Goal: Task Accomplishment & Management: Manage account settings

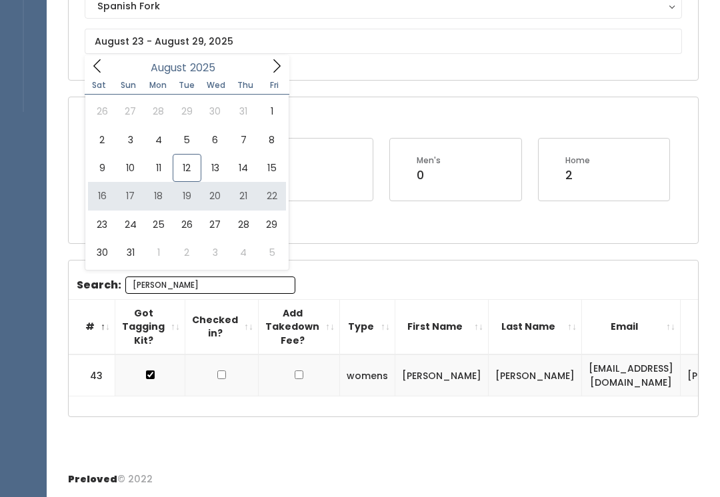
type input "August 16 to August 22"
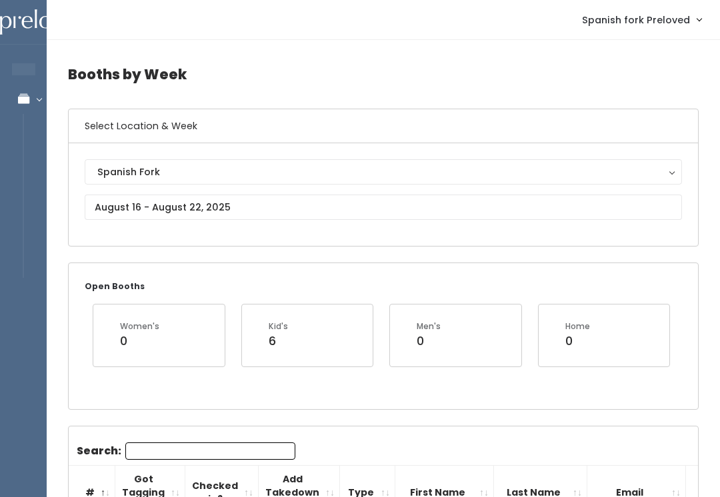
click at [135, 453] on input "Search:" at bounding box center [210, 451] width 170 height 17
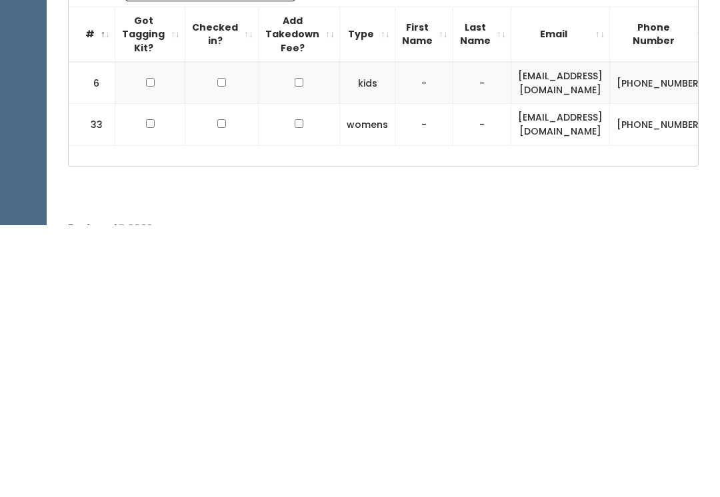
scroll to position [190, 0]
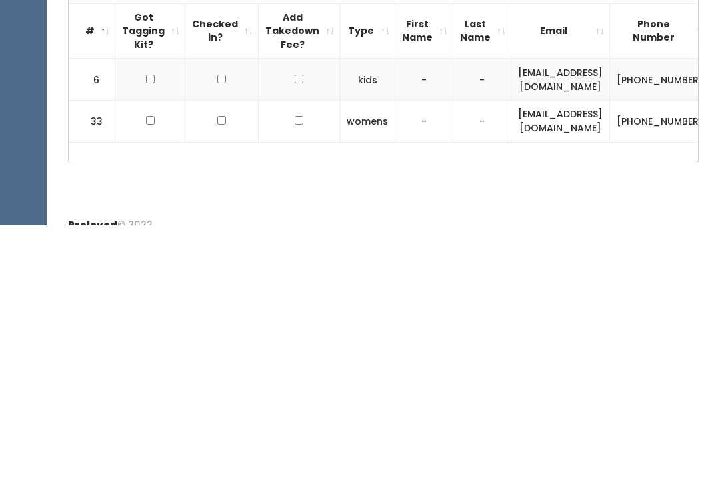
type input "Jenn"
click at [146, 347] on input "checkbox" at bounding box center [150, 351] width 9 height 9
checkbox input "true"
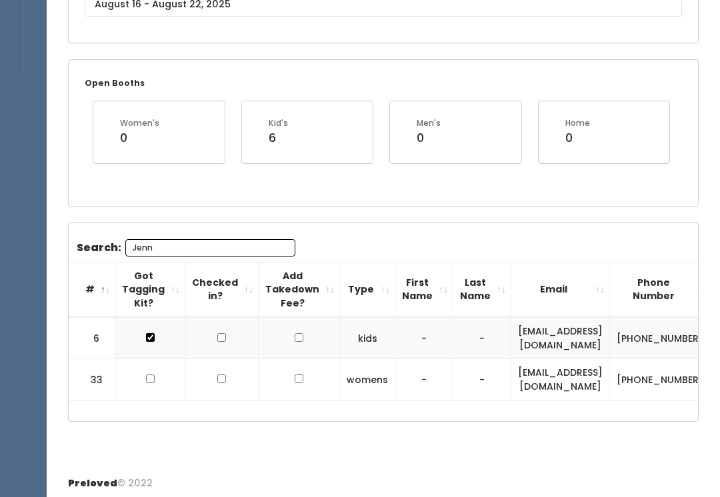
click at [150, 380] on input "checkbox" at bounding box center [150, 379] width 9 height 9
checkbox input "true"
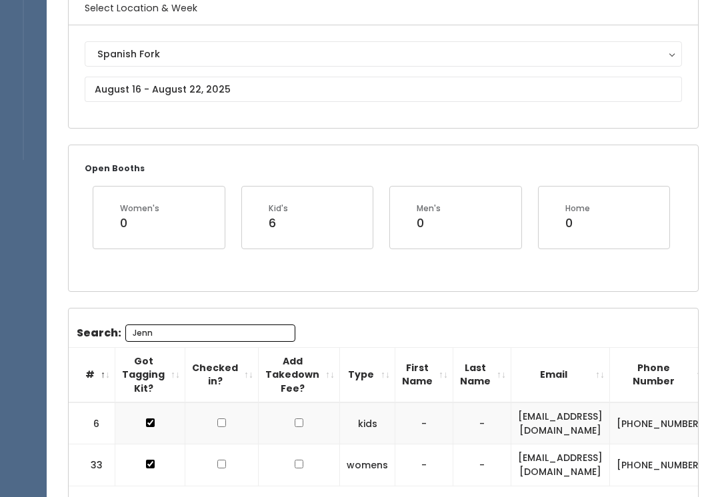
scroll to position [85, 0]
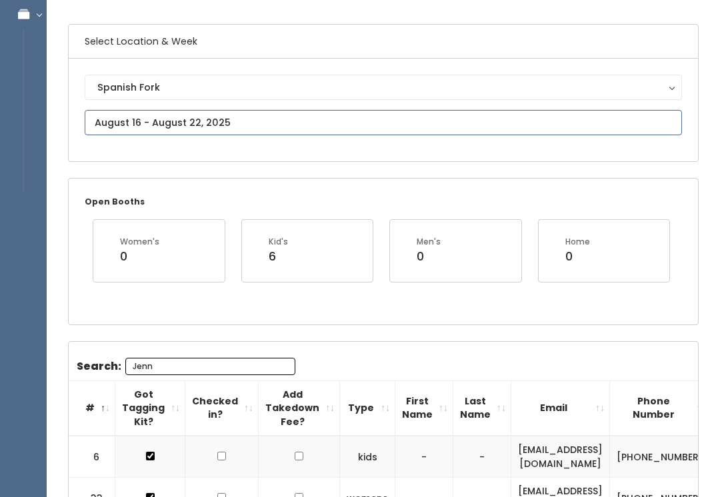
click at [124, 121] on input "text" at bounding box center [383, 122] width 597 height 25
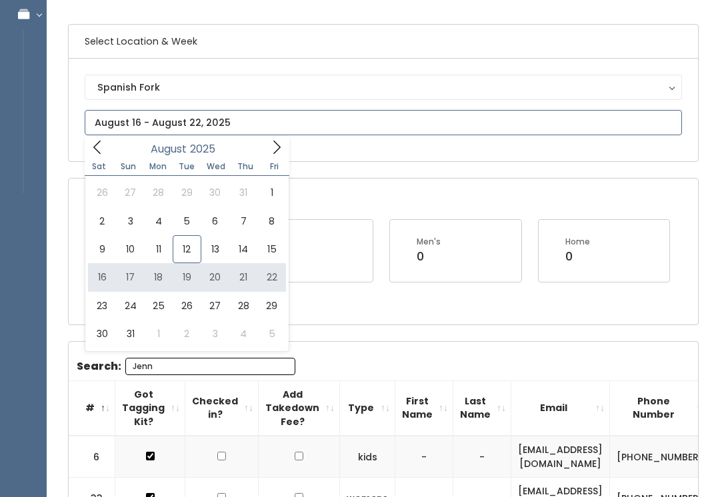
type input "August 16 to August 22"
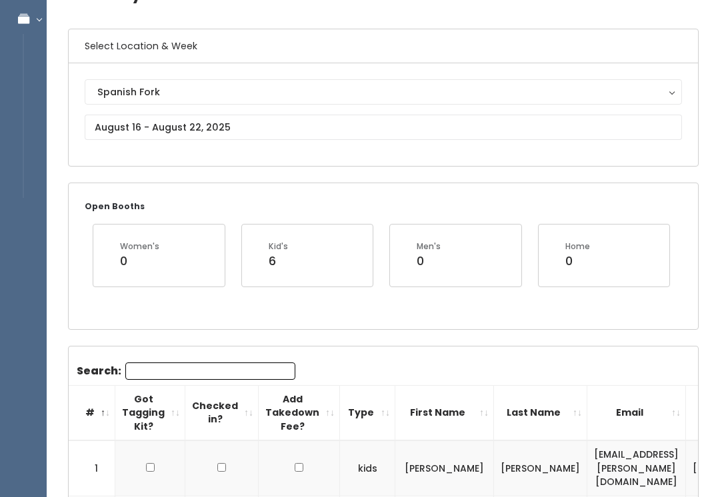
scroll to position [87, 0]
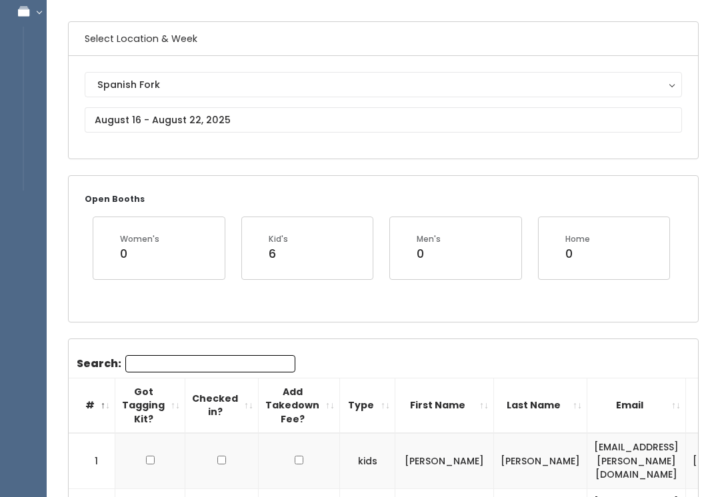
click at [129, 371] on input "Search:" at bounding box center [210, 364] width 170 height 17
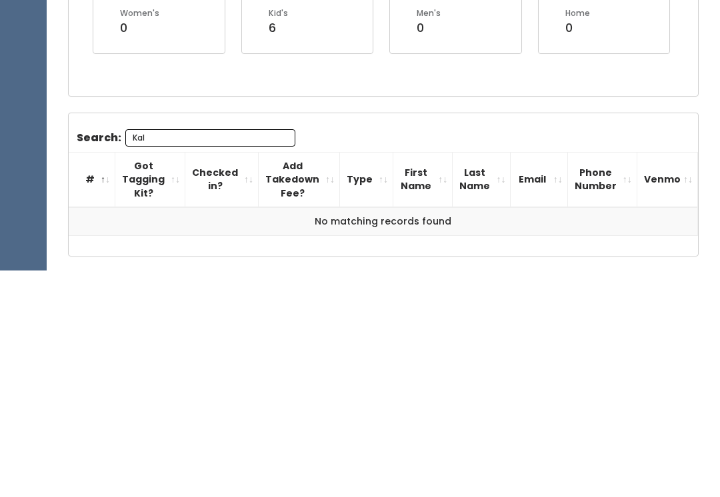
scroll to position [108, 0]
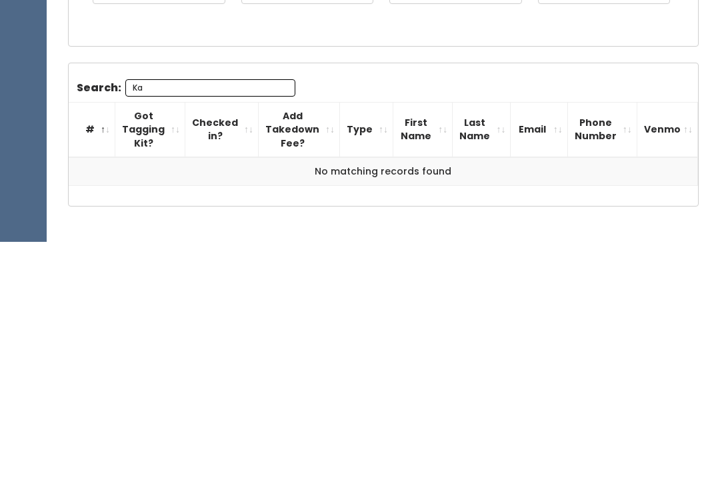
type input "K"
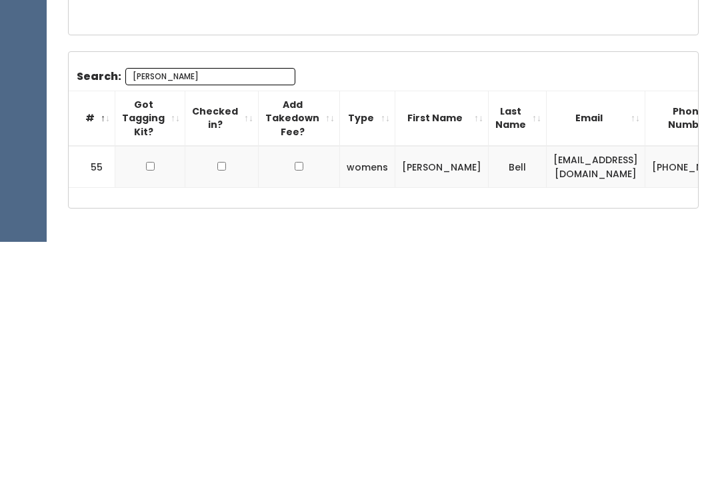
scroll to position [163, 0]
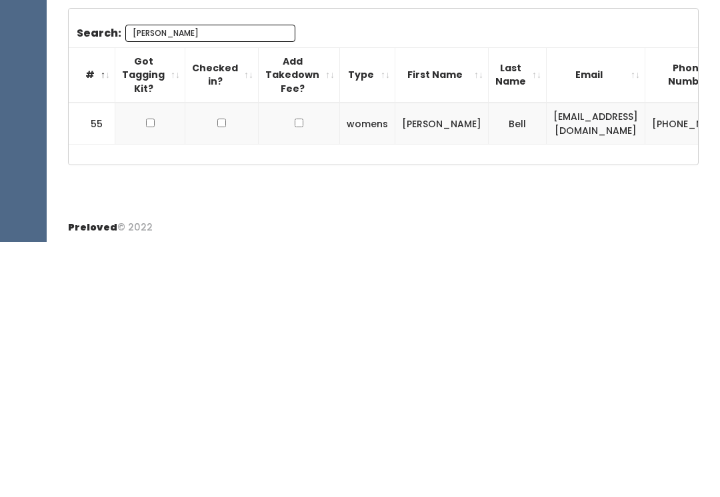
type input "Callie"
click at [146, 374] on input "checkbox" at bounding box center [150, 378] width 9 height 9
checkbox input "true"
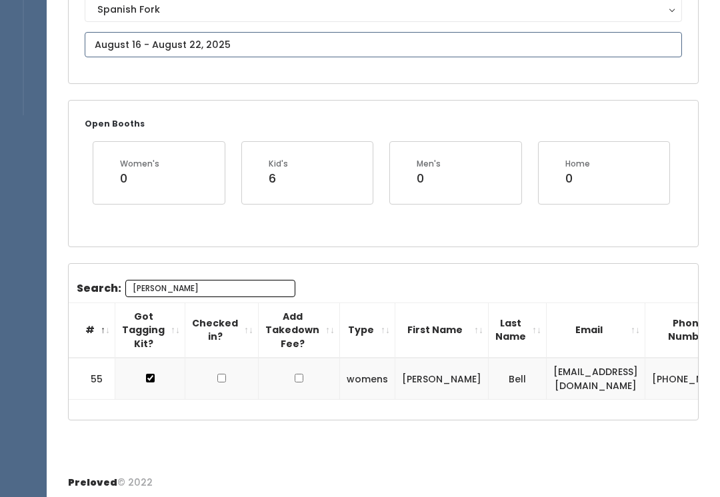
click at [113, 53] on body "EMPLOYEES Manage Bookings Booths by Week All Bookings Bookings with Booths Boot…" at bounding box center [360, 168] width 720 height 663
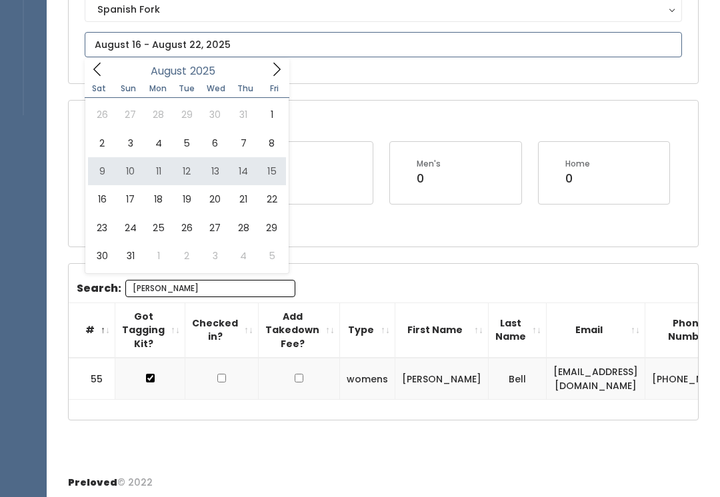
type input "[DATE] to [DATE]"
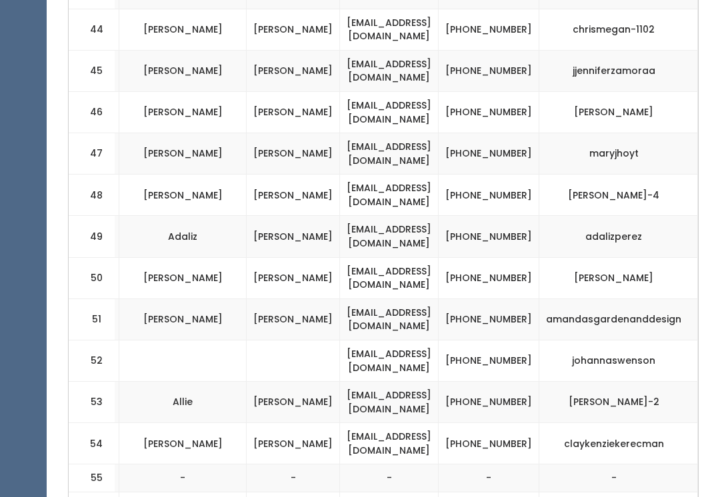
scroll to position [0, 297]
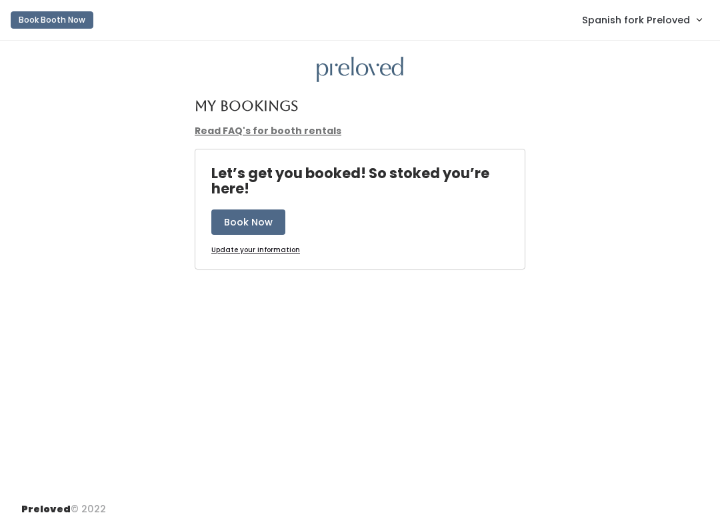
click at [635, 43] on div "My Bookings Read FAQ's for booth rentals Let’s get you booked! So stoked you’re…" at bounding box center [360, 266] width 720 height 451
click at [594, 17] on span "Spanish fork Preloved" at bounding box center [636, 20] width 108 height 15
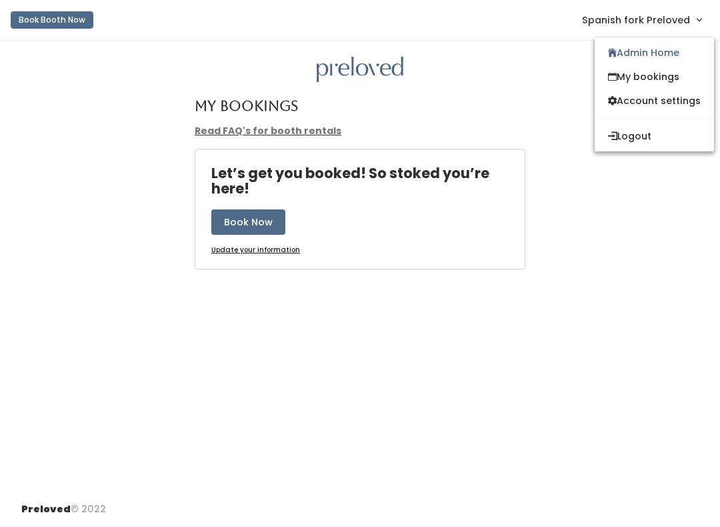
click at [610, 50] on icon at bounding box center [612, 53] width 9 height 10
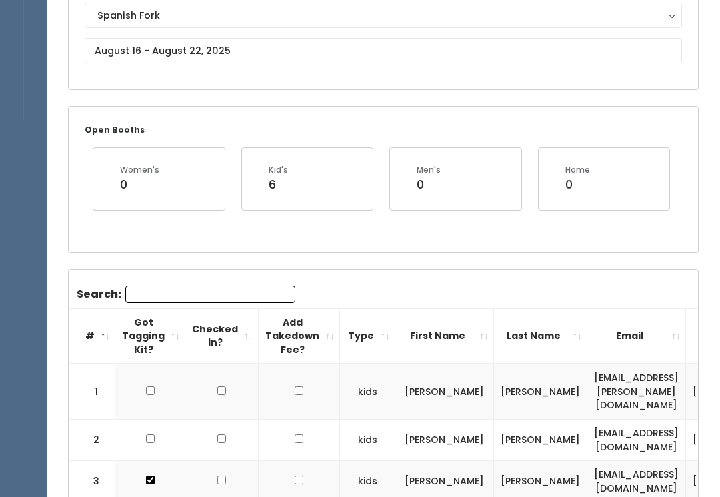
scroll to position [160, 0]
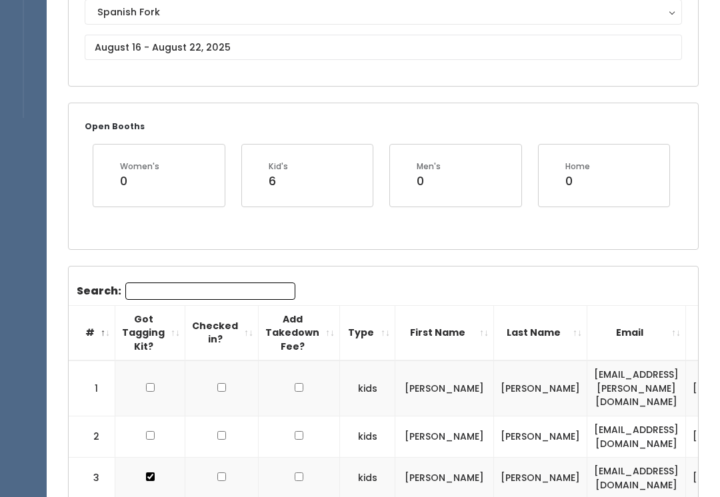
click at [147, 293] on input "Search:" at bounding box center [210, 291] width 170 height 17
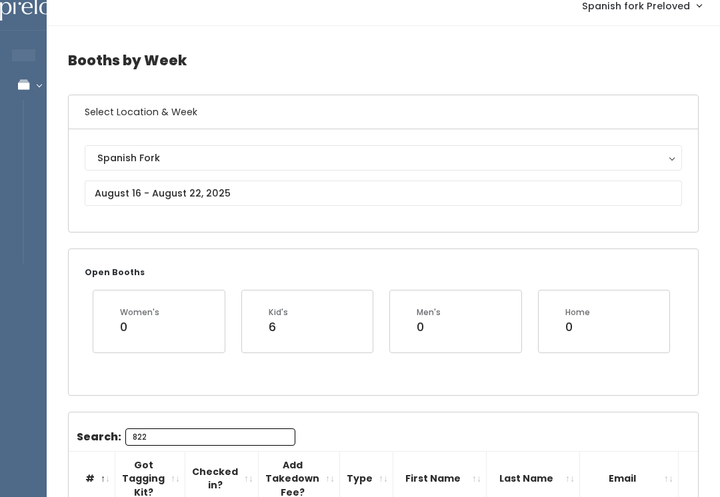
scroll to position [0, 0]
type input "822"
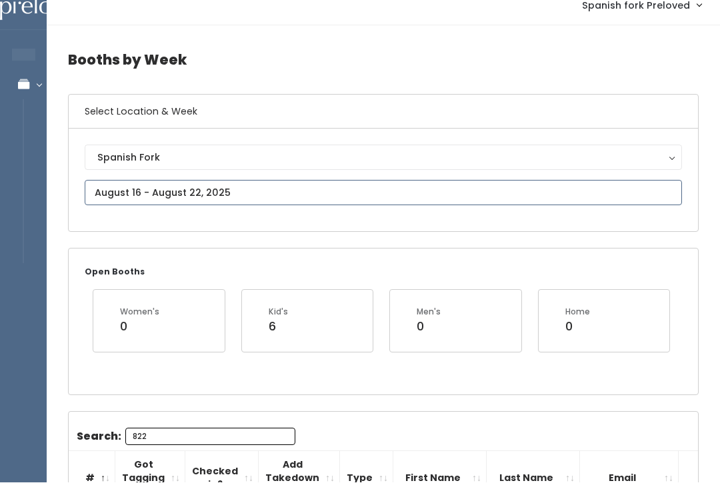
click at [129, 195] on input "text" at bounding box center [383, 207] width 597 height 25
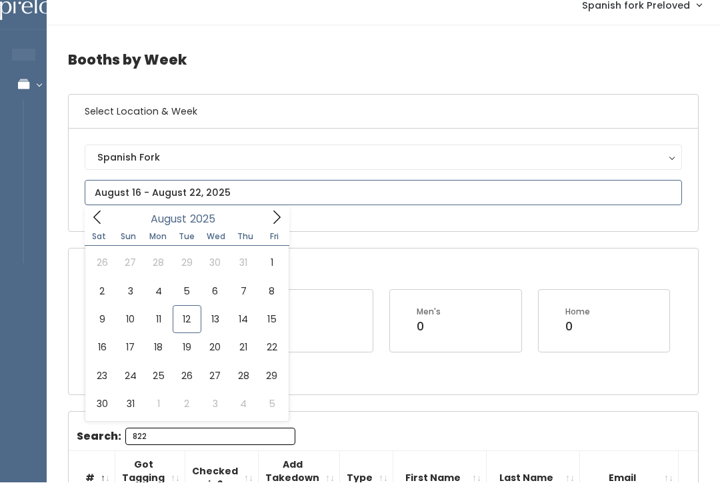
scroll to position [15, 0]
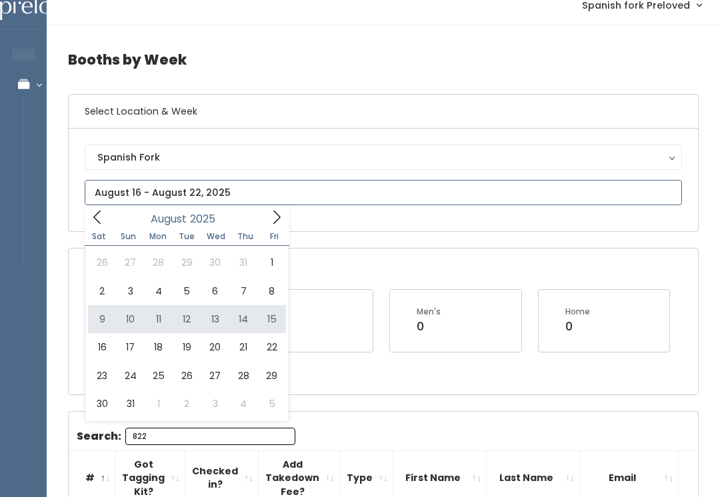
type input "[DATE] to [DATE]"
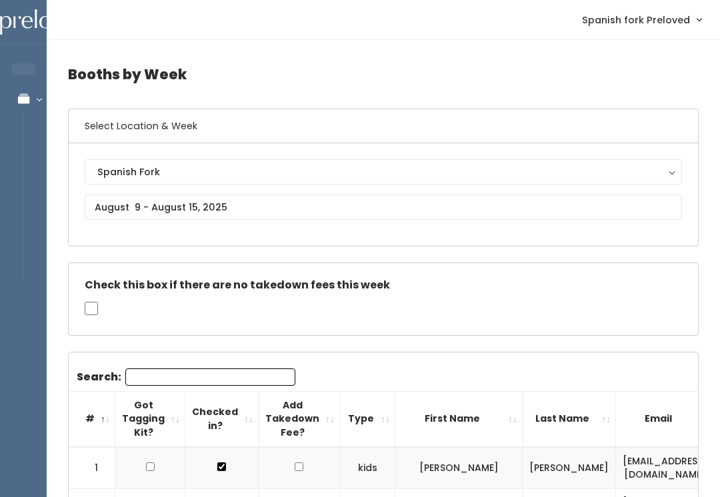
click at [153, 371] on input "Search:" at bounding box center [210, 377] width 170 height 17
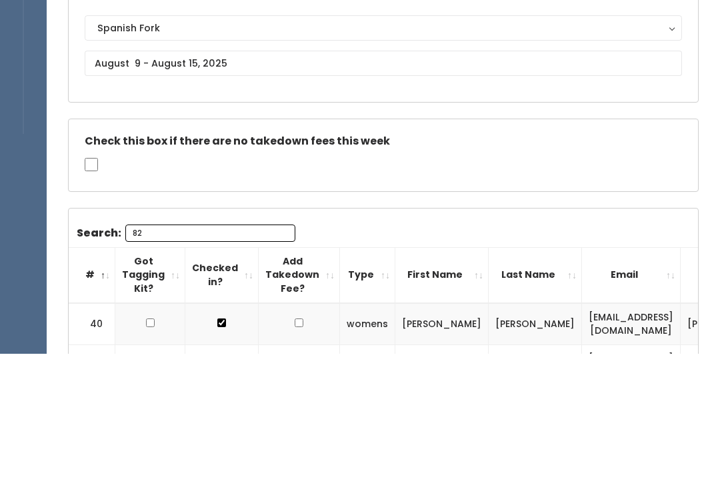
type input "822"
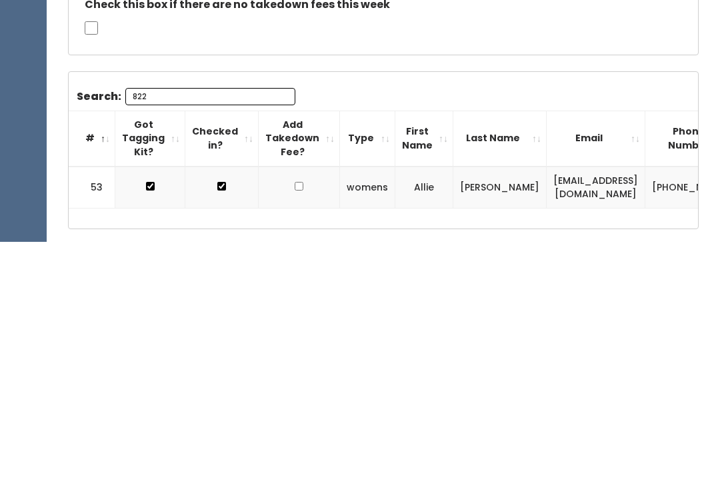
scroll to position [88, 0]
